Goal: Task Accomplishment & Management: Manage account settings

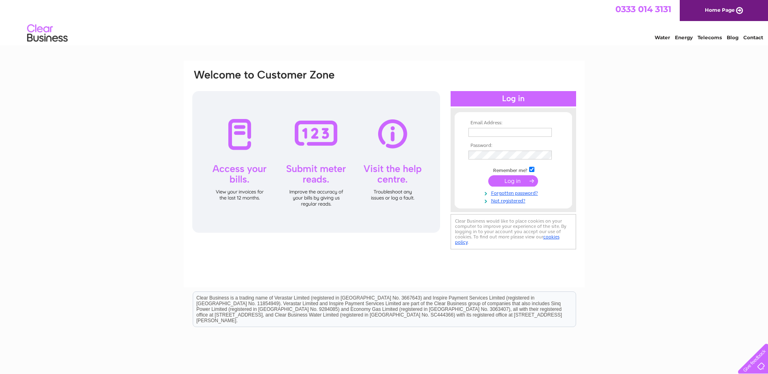
type input "[EMAIL_ADDRESS][DOMAIN_NAME]"
click at [506, 182] on input "submit" at bounding box center [513, 180] width 50 height 11
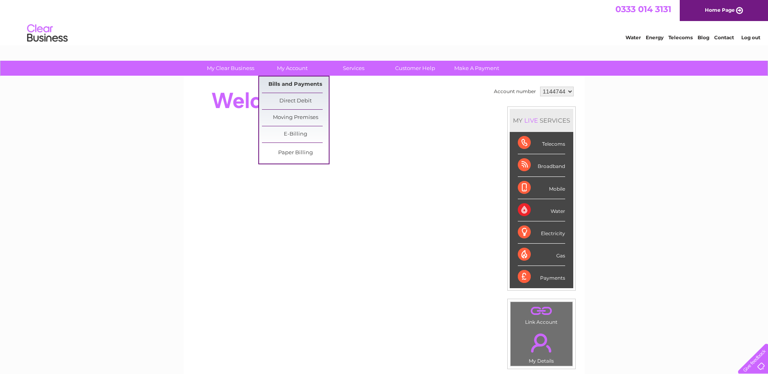
click at [295, 84] on link "Bills and Payments" at bounding box center [295, 85] width 67 height 16
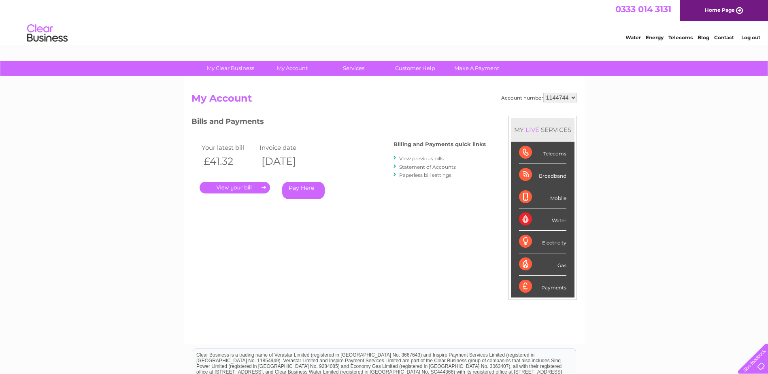
click at [251, 188] on link "." at bounding box center [235, 188] width 70 height 12
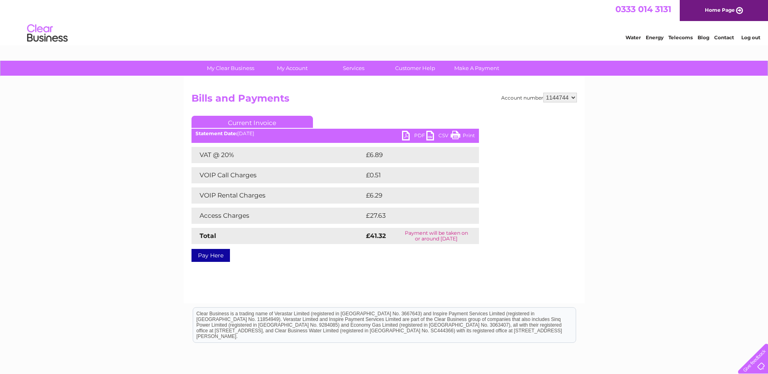
click at [414, 135] on link "PDF" at bounding box center [414, 137] width 24 height 12
